Goal: Information Seeking & Learning: Check status

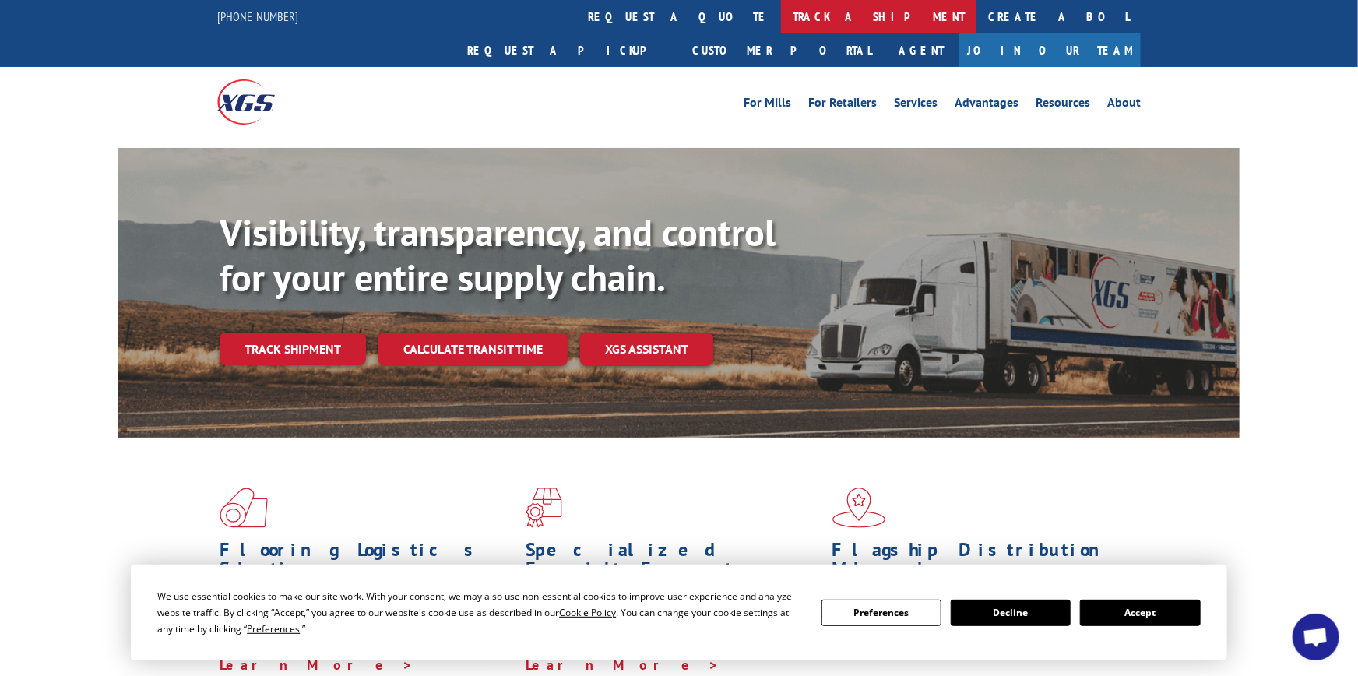
click at [781, 19] on link "track a shipment" at bounding box center [878, 16] width 195 height 33
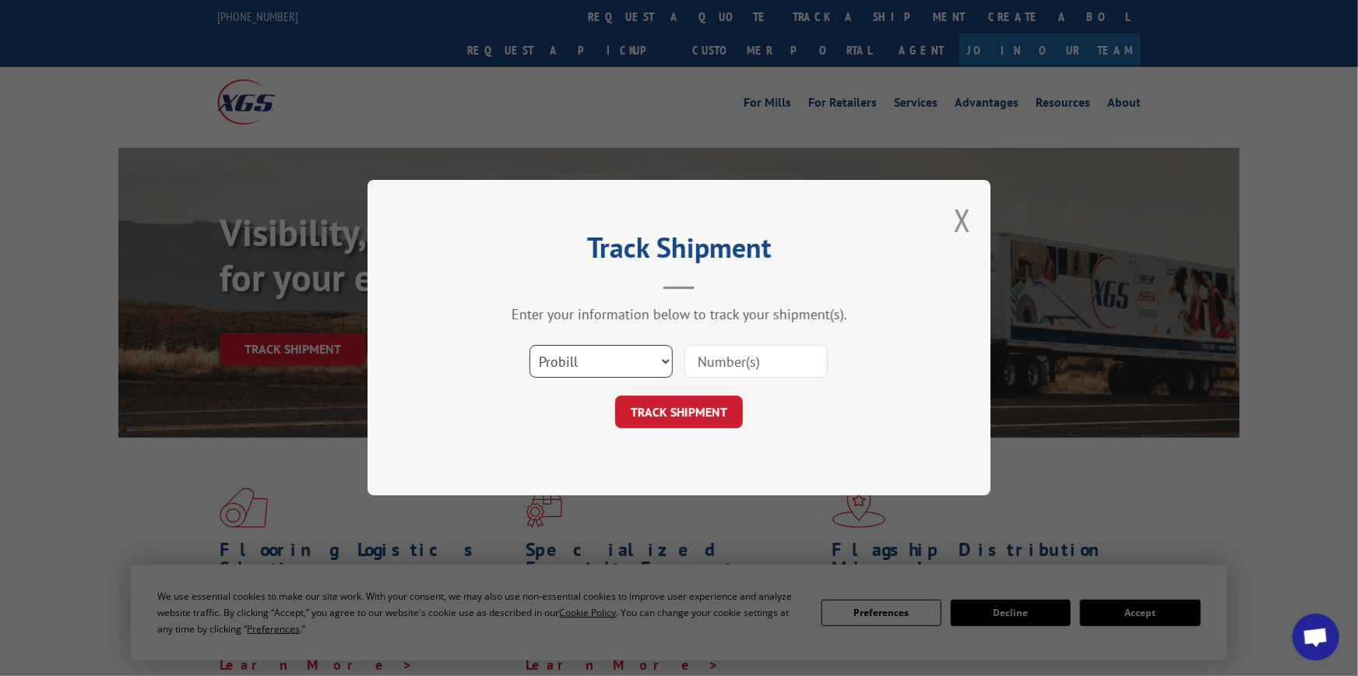
click at [644, 360] on select "Select category... Probill BOL PO" at bounding box center [601, 362] width 143 height 33
select select "bol"
click option "BOL" at bounding box center [0, 0] width 0 height 0
drag, startPoint x: 716, startPoint y: 365, endPoint x: 709, endPoint y: 371, distance: 8.9
click at [716, 366] on input at bounding box center [756, 362] width 143 height 33
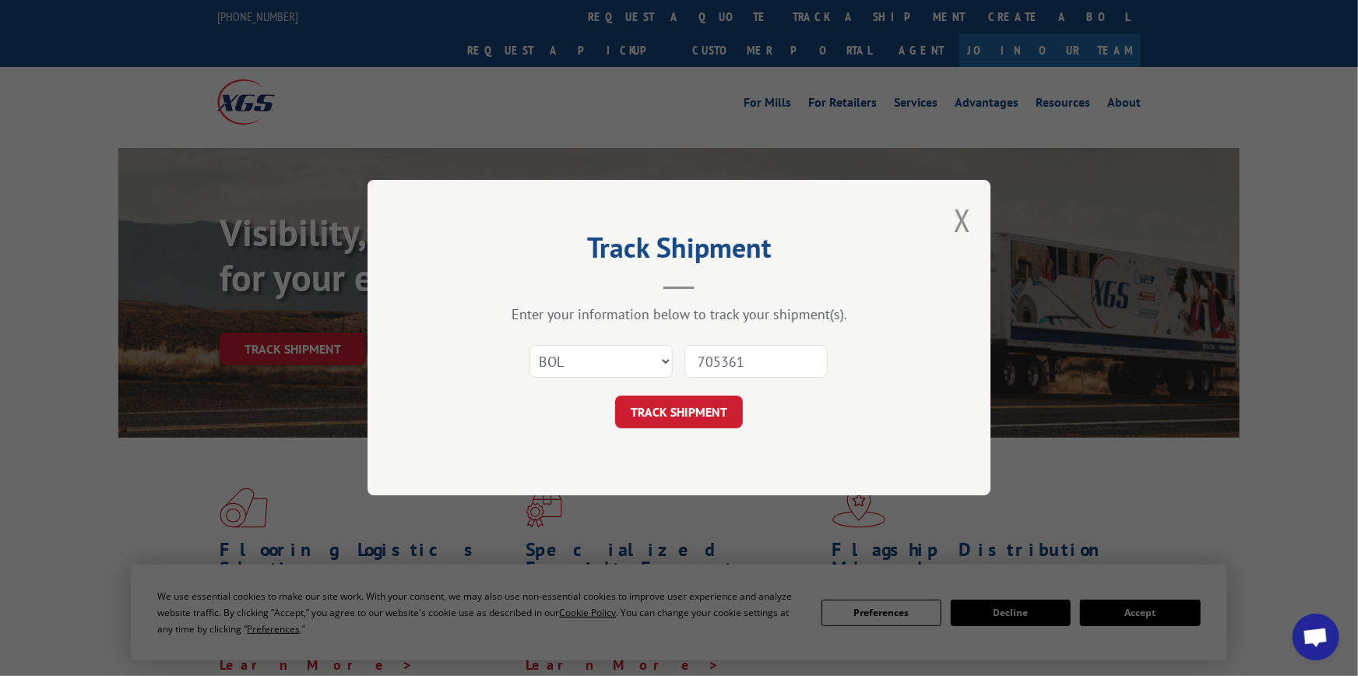
type input "7053614"
click at [663, 411] on button "TRACK SHIPMENT" at bounding box center [679, 412] width 128 height 33
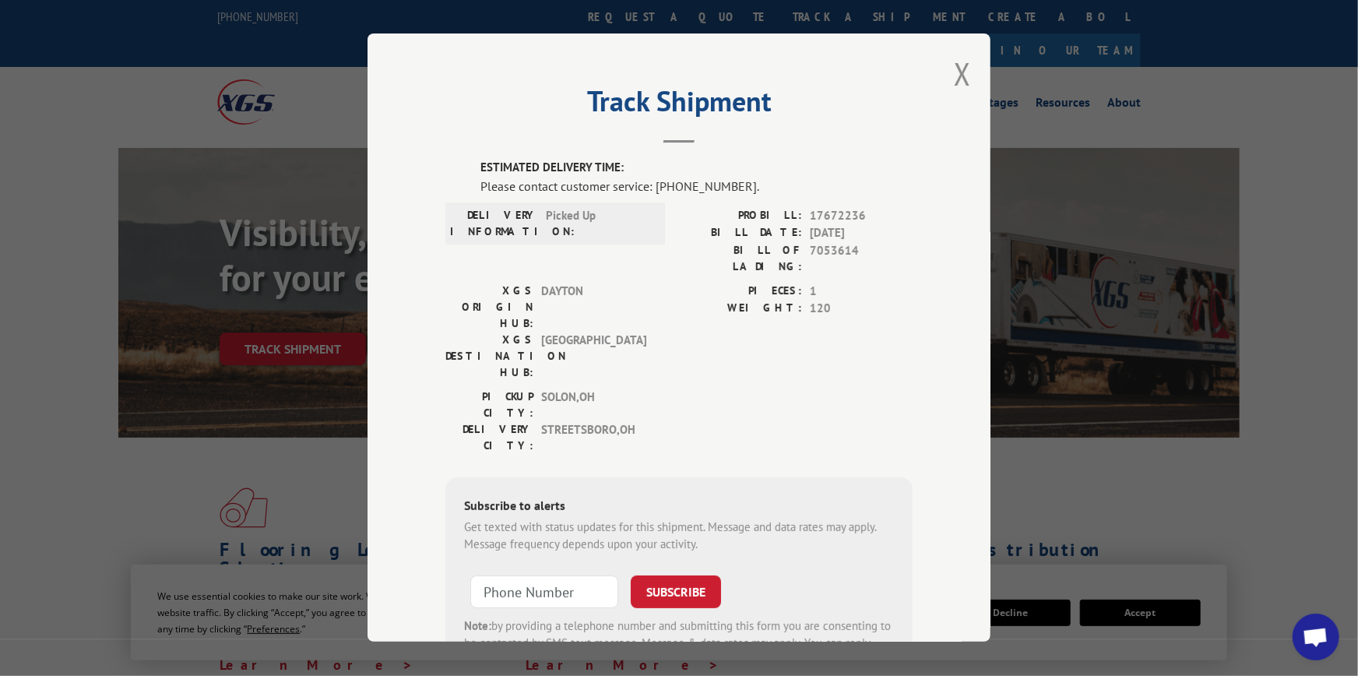
click at [960, 75] on div "Track Shipment ESTIMATED DELIVERY TIME: Please contact customer service: [PHONE…" at bounding box center [679, 337] width 623 height 608
drag, startPoint x: 963, startPoint y: 75, endPoint x: 933, endPoint y: 82, distance: 30.4
click at [962, 75] on div "Track Shipment ESTIMATED DELIVERY TIME: Please contact customer service: [PHONE…" at bounding box center [679, 337] width 623 height 608
click at [954, 72] on button "Close modal" at bounding box center [962, 73] width 17 height 41
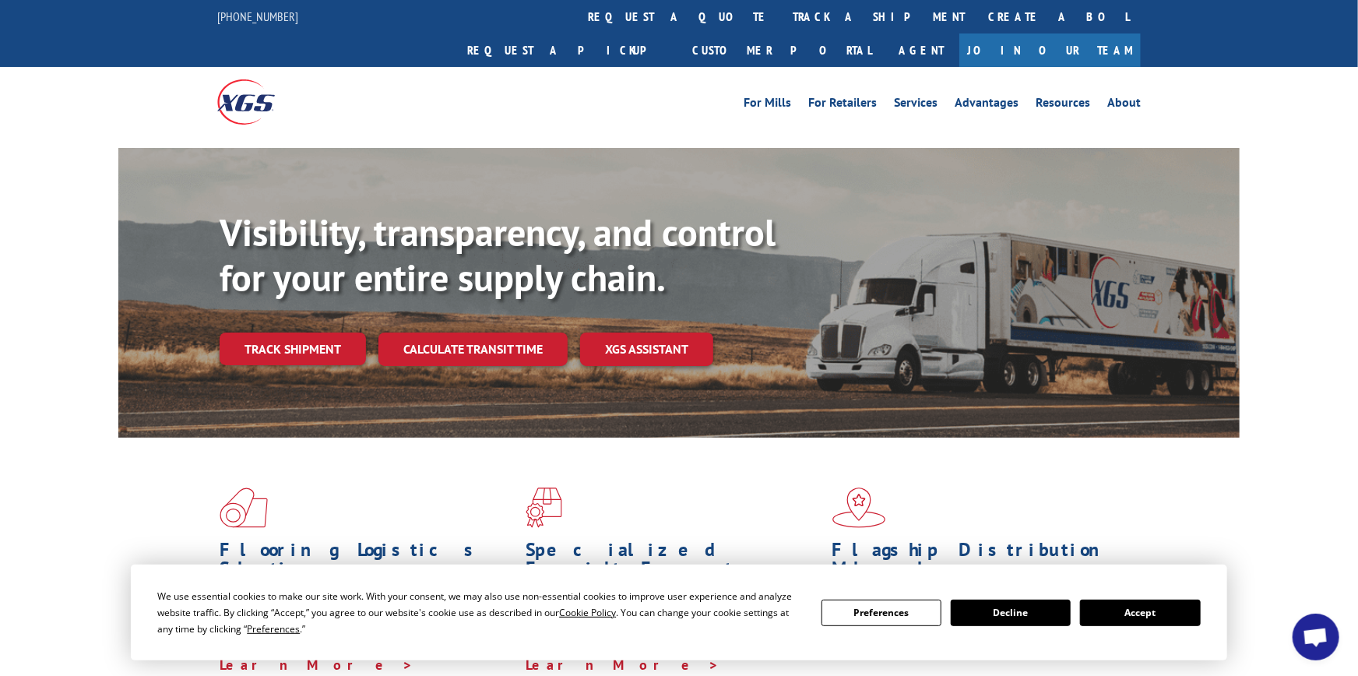
click at [311, 333] on link "Track shipment" at bounding box center [293, 349] width 146 height 33
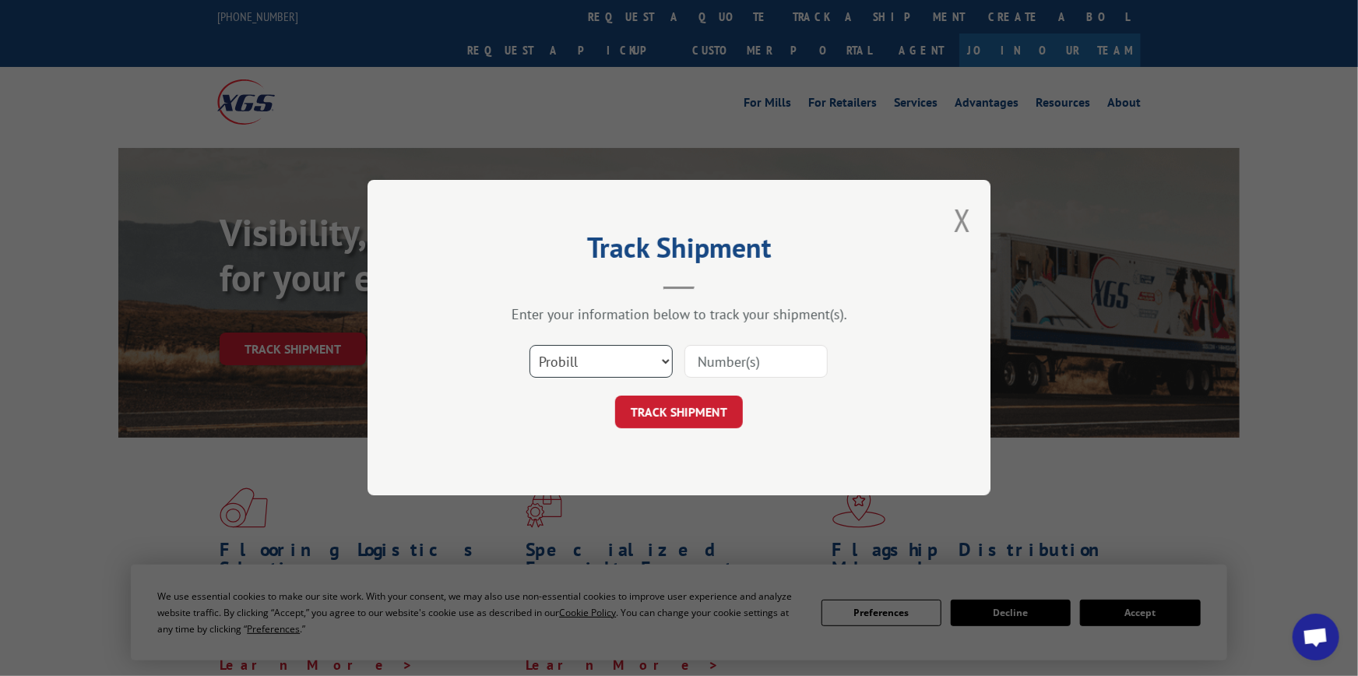
click at [530, 346] on select "Select category... Probill BOL PO" at bounding box center [601, 362] width 143 height 33
select select "bol"
click option "BOL" at bounding box center [0, 0] width 0 height 0
drag, startPoint x: 726, startPoint y: 366, endPoint x: 712, endPoint y: 373, distance: 15.7
click at [724, 366] on input at bounding box center [756, 362] width 143 height 33
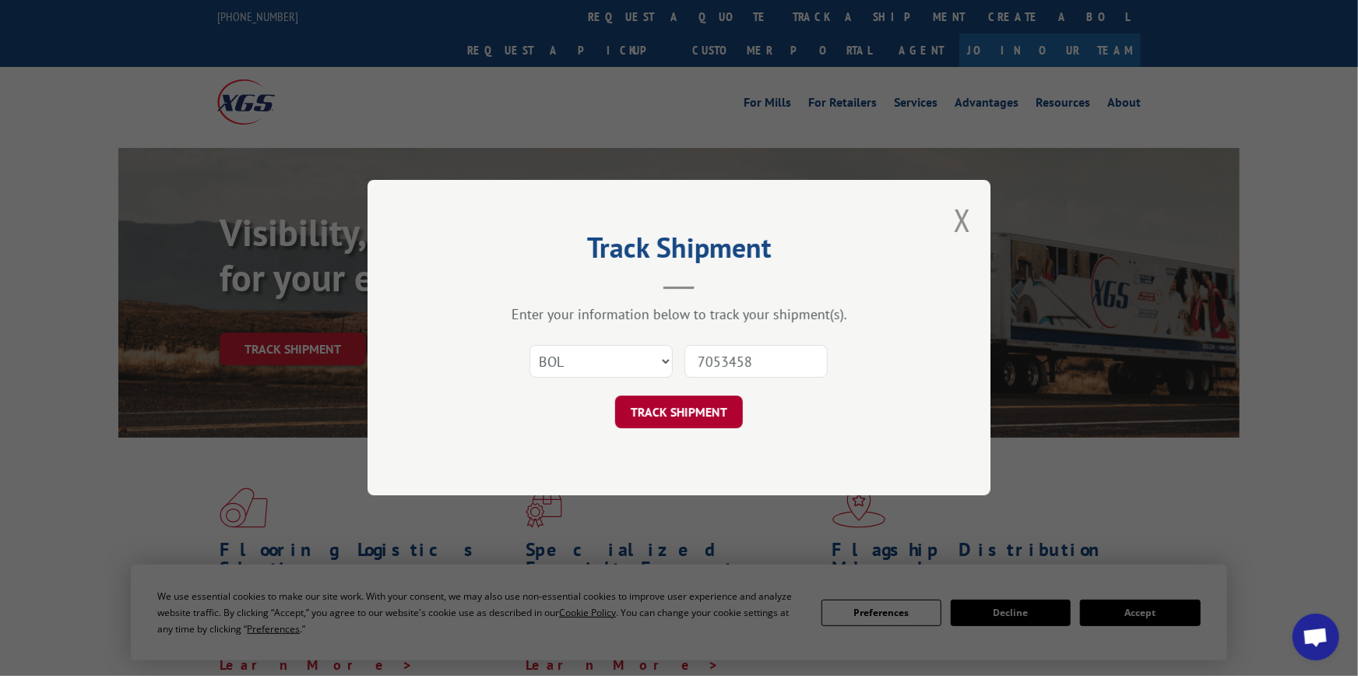
type input "7053458"
drag, startPoint x: 703, startPoint y: 400, endPoint x: 681, endPoint y: 382, distance: 27.7
click at [702, 396] on button "TRACK SHIPMENT" at bounding box center [679, 412] width 128 height 33
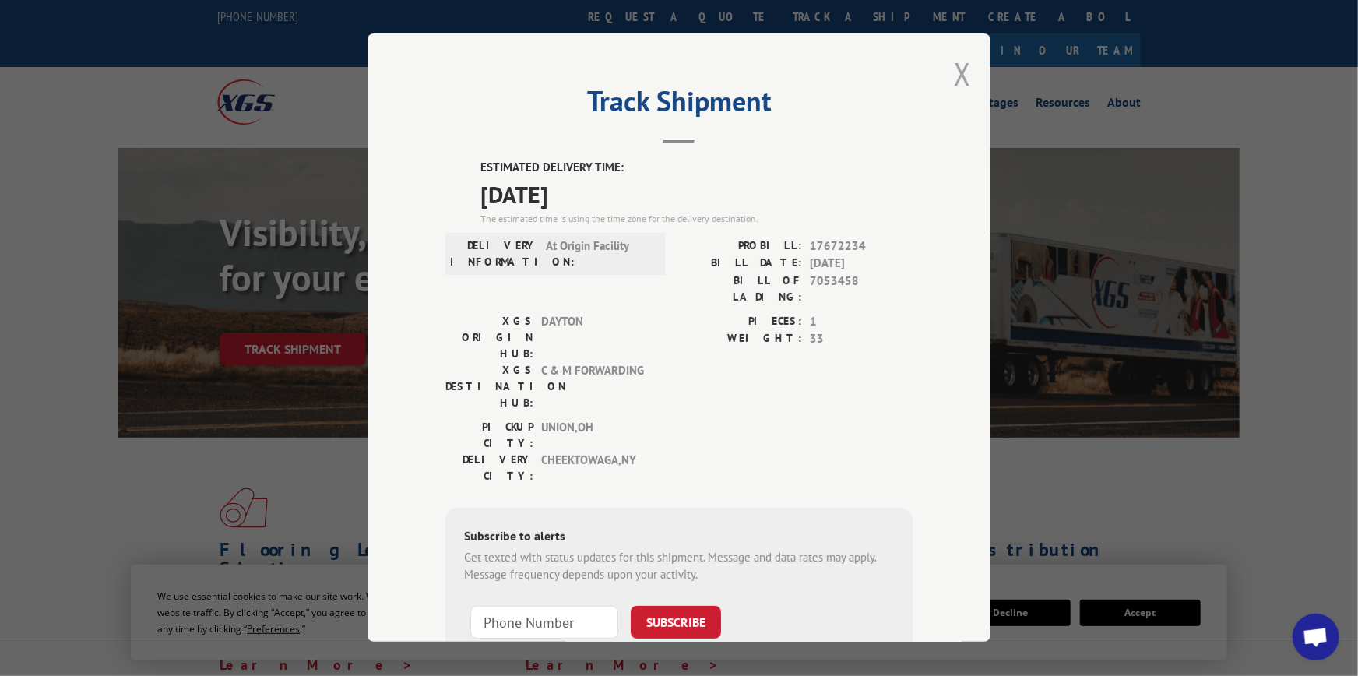
click at [954, 70] on button "Close modal" at bounding box center [962, 73] width 17 height 41
